Goal: Task Accomplishment & Management: Use online tool/utility

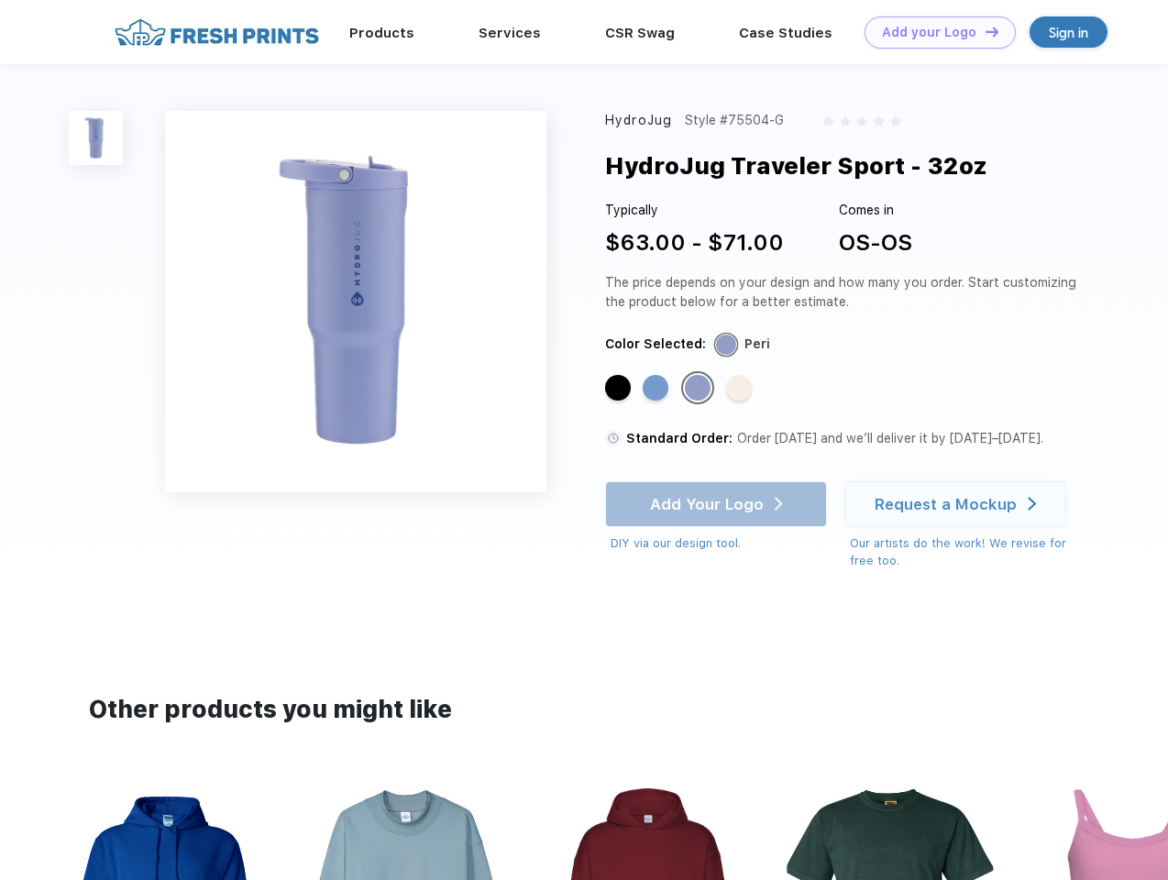
click at [933, 32] on link "Add your Logo Design Tool" at bounding box center [939, 32] width 151 height 32
click at [0, 0] on div "Design Tool" at bounding box center [0, 0] width 0 height 0
click at [983, 31] on link "Add your Logo Design Tool" at bounding box center [939, 32] width 151 height 32
click at [96, 137] on img at bounding box center [96, 138] width 54 height 54
click at [619, 389] on div "Standard Color" at bounding box center [618, 388] width 26 height 26
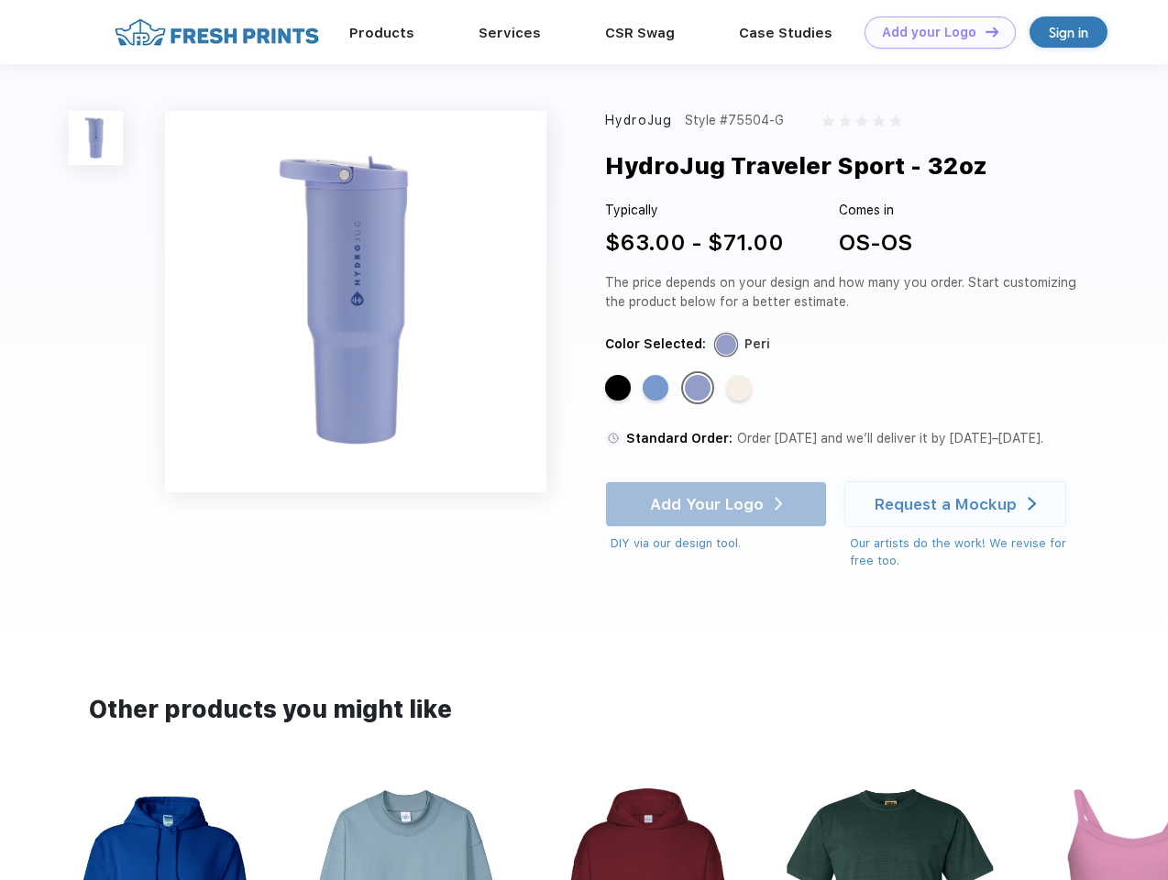
click at [657, 389] on div "Standard Color" at bounding box center [655, 388] width 26 height 26
click at [699, 389] on div "Standard Color" at bounding box center [698, 388] width 26 height 26
click at [740, 389] on div "Standard Color" at bounding box center [739, 388] width 26 height 26
click at [718, 504] on div "Add Your Logo DIY via our design tool. Ah shoot! This product isn't up in our d…" at bounding box center [716, 516] width 222 height 71
click at [958, 504] on div "Request a Mockup" at bounding box center [945, 504] width 142 height 18
